Goal: Navigation & Orientation: Find specific page/section

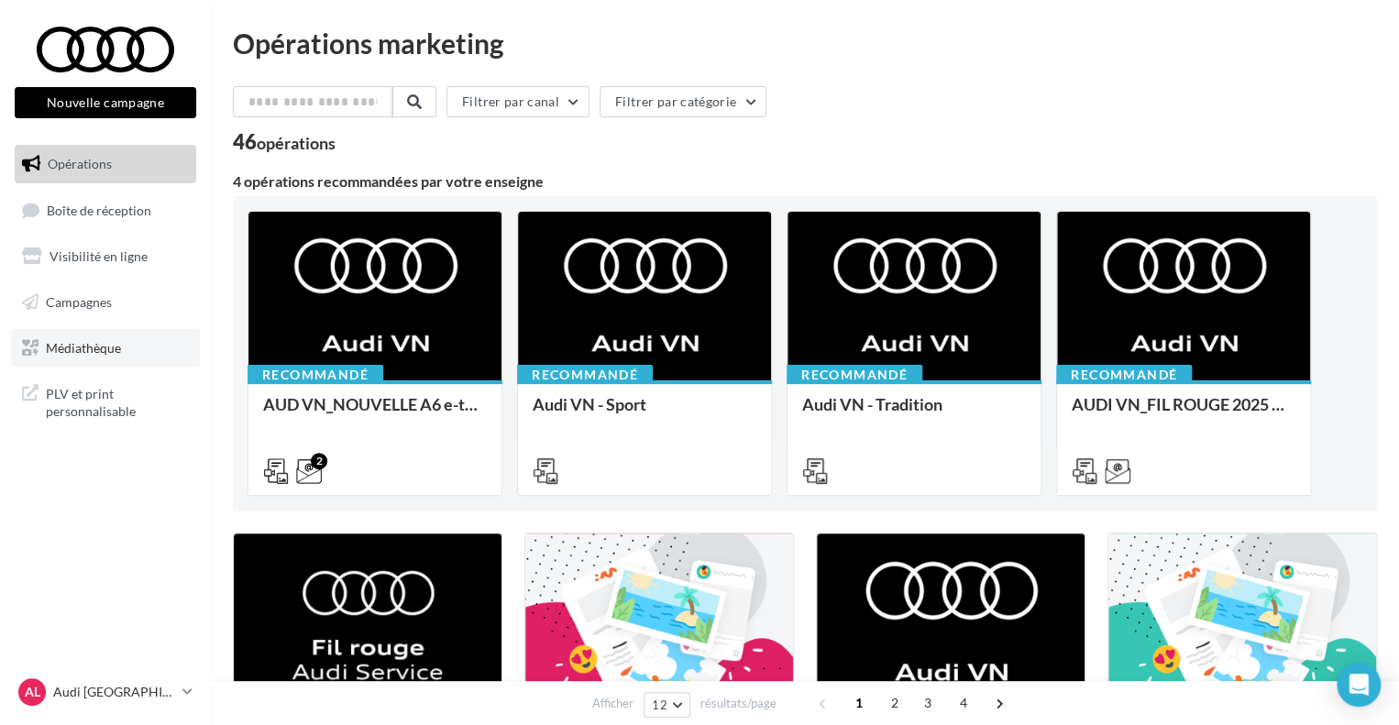
click at [84, 358] on link "Médiathèque" at bounding box center [105, 348] width 189 height 39
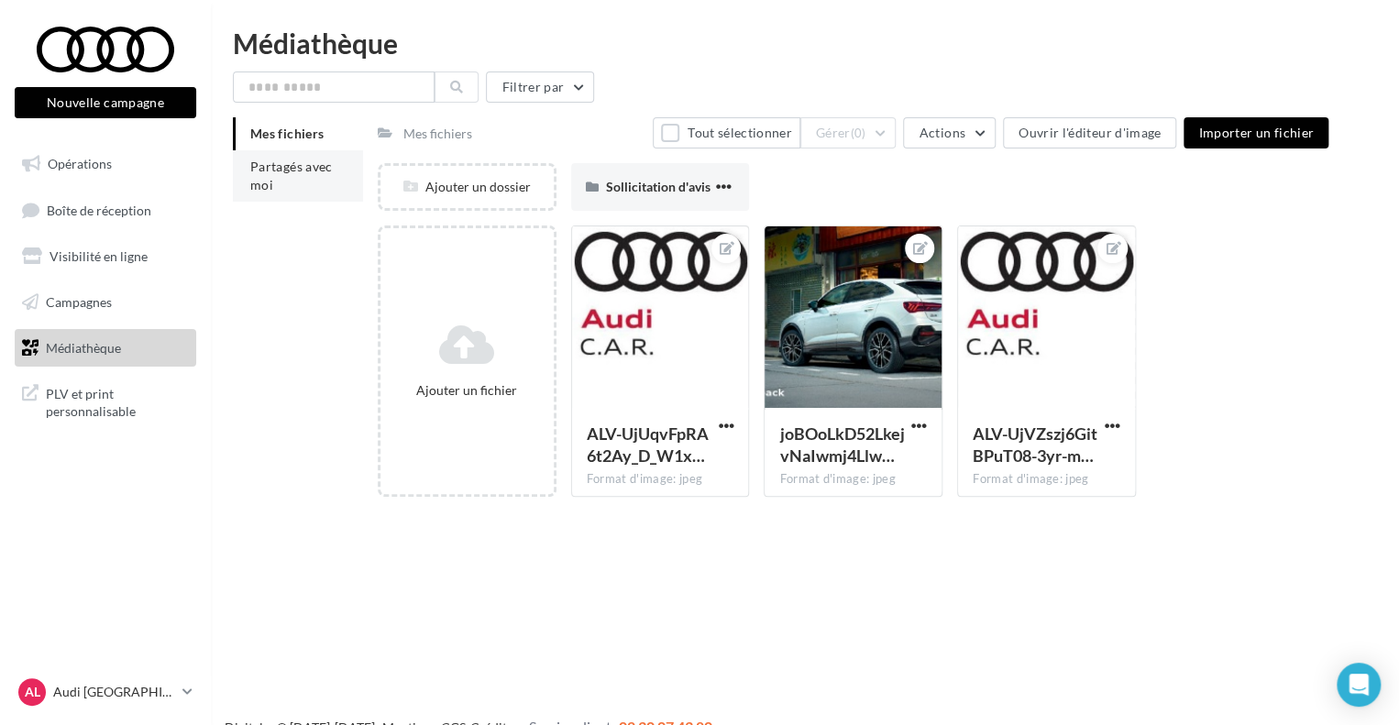
click at [297, 168] on span "Partagés avec moi" at bounding box center [291, 176] width 83 height 34
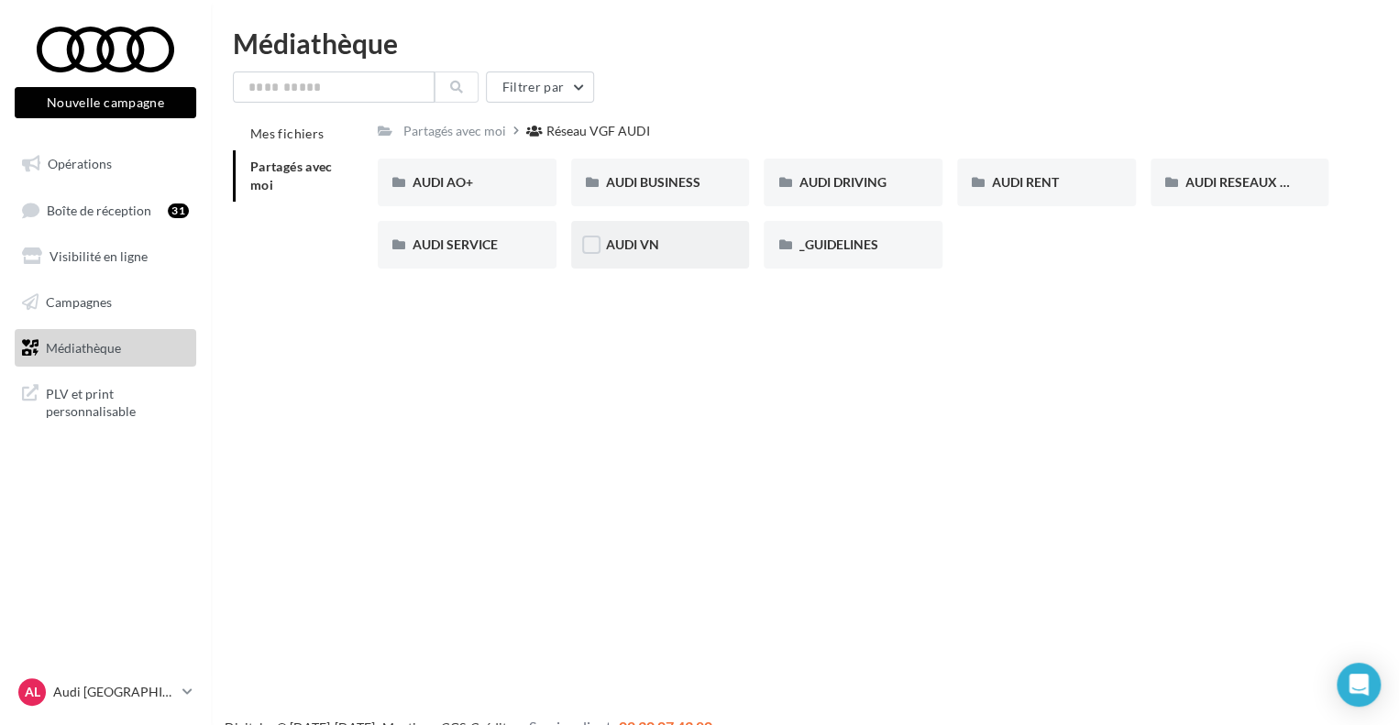
click at [670, 240] on div "AUDI VN" at bounding box center [660, 245] width 109 height 18
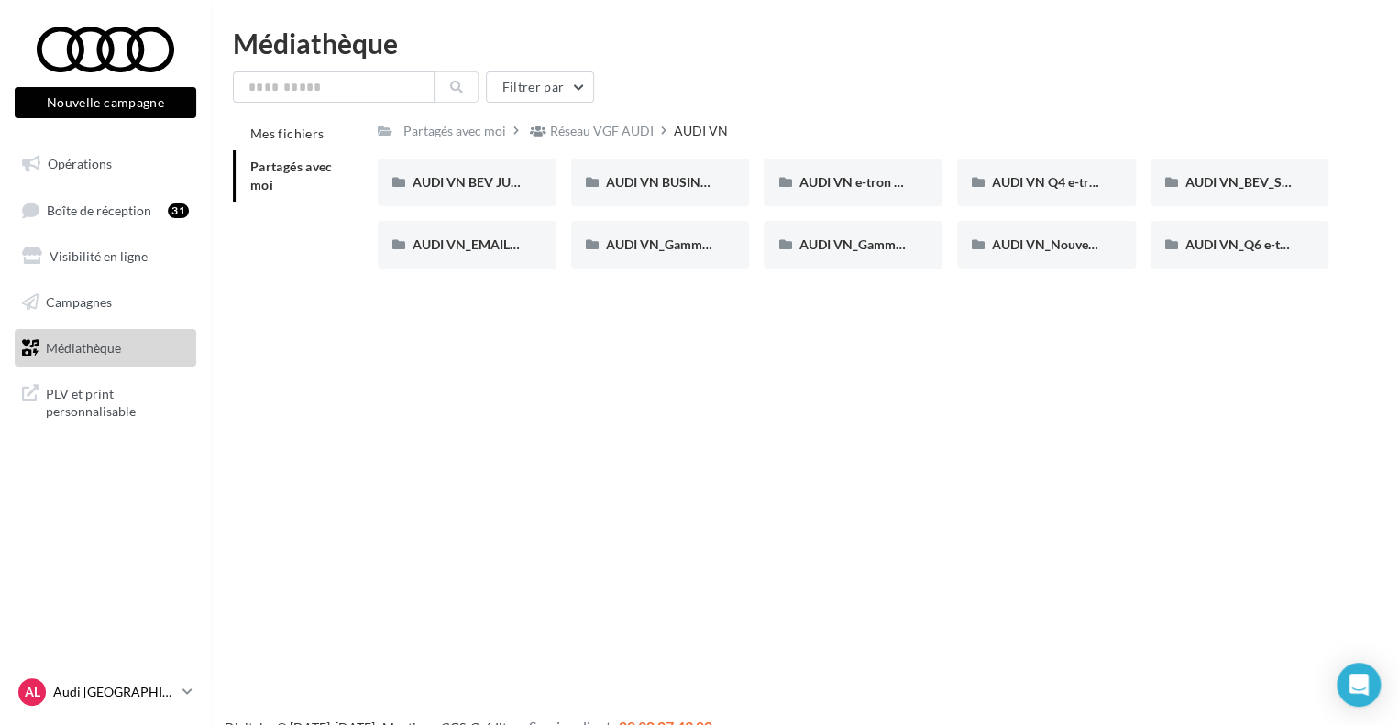
click at [163, 705] on div "AL Audi LA ROCHELLE audi-laro-auf" at bounding box center [96, 692] width 157 height 28
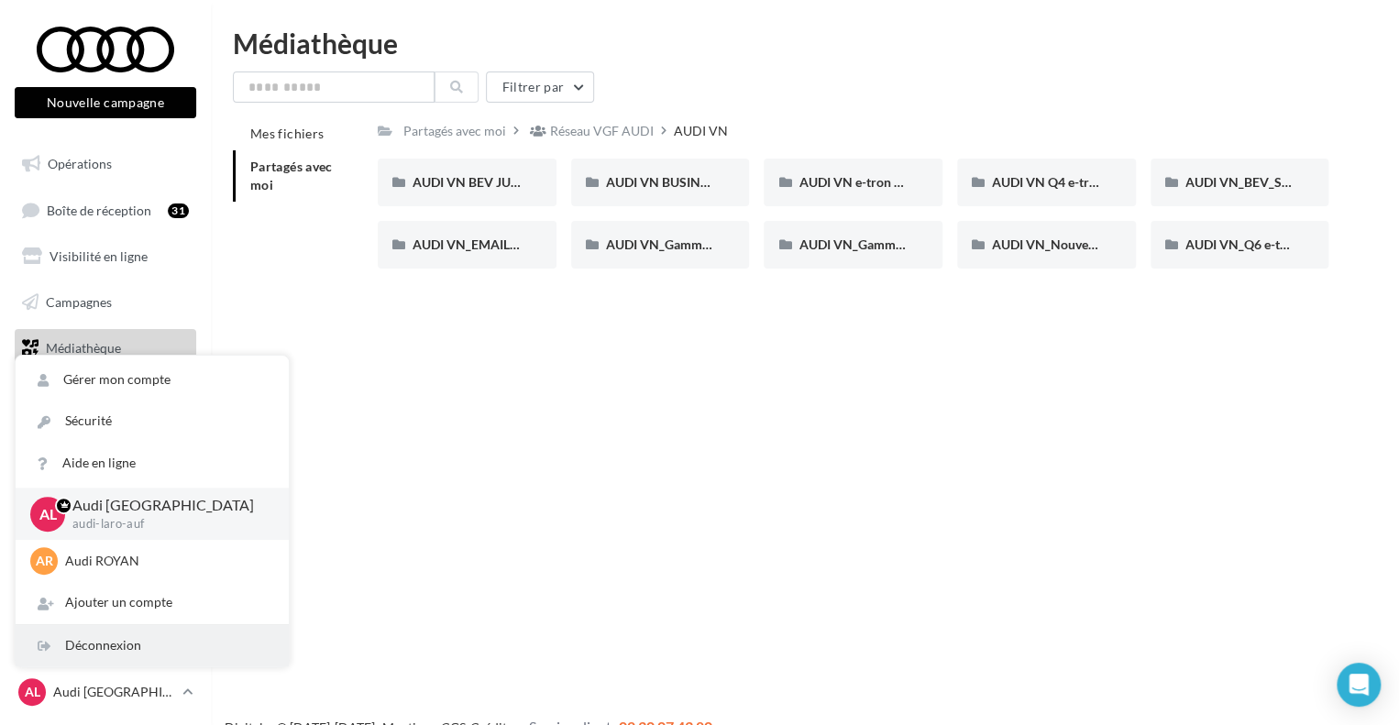
click at [145, 653] on div "Déconnexion" at bounding box center [152, 645] width 273 height 41
